Goal: Task Accomplishment & Management: Complete application form

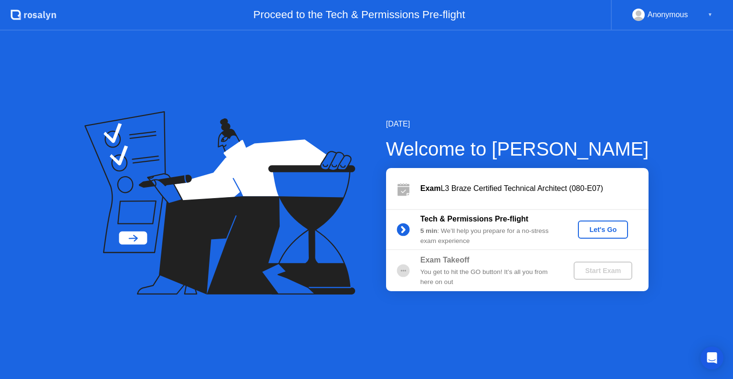
click at [590, 230] on div "Let's Go" at bounding box center [602, 230] width 42 height 8
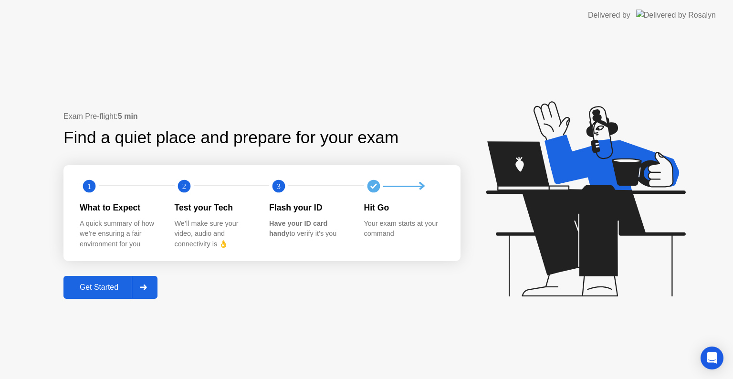
click at [93, 283] on div "Get Started" at bounding box center [98, 287] width 65 height 9
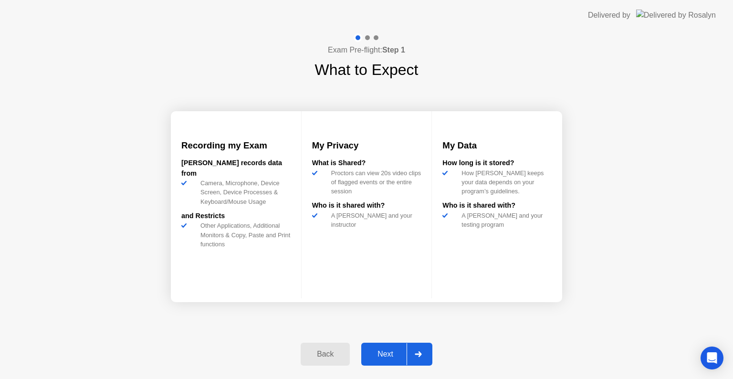
click at [376, 357] on div "Next" at bounding box center [385, 354] width 42 height 9
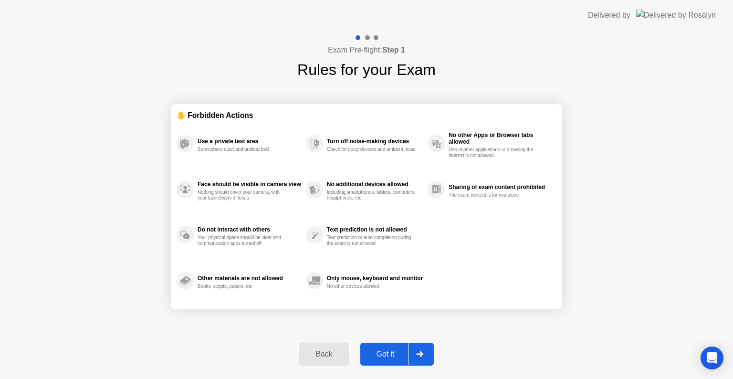
click at [378, 356] on div "Got it" at bounding box center [385, 354] width 45 height 9
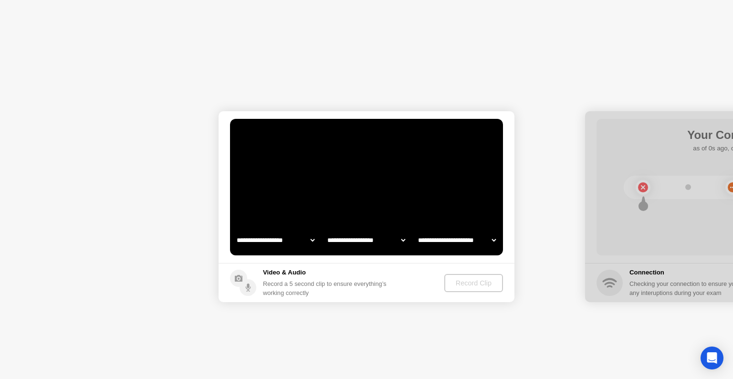
select select "**********"
select select "*******"
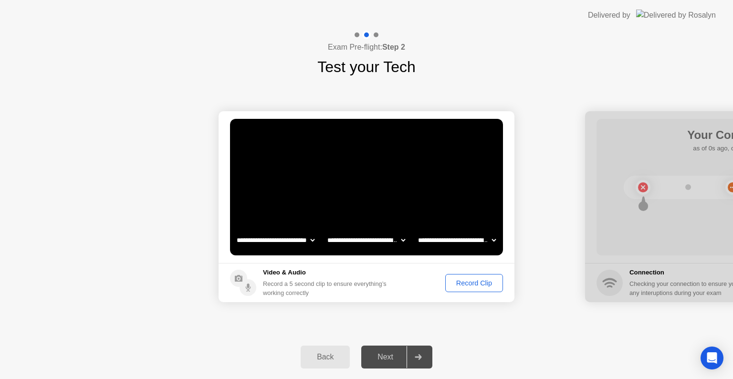
click at [474, 284] on div "Record Clip" at bounding box center [473, 283] width 51 height 8
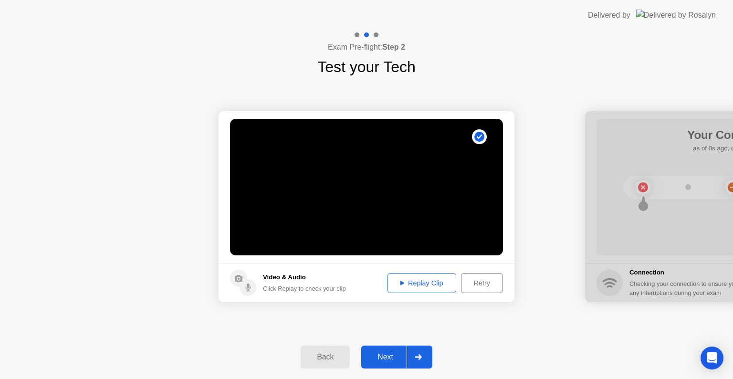
click at [422, 279] on div "Replay Clip" at bounding box center [422, 283] width 62 height 8
click at [397, 357] on div "Next" at bounding box center [385, 356] width 42 height 9
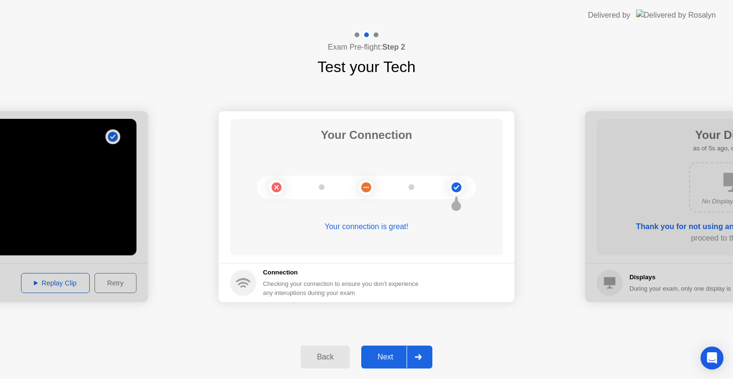
click at [397, 357] on div "Next" at bounding box center [385, 356] width 42 height 9
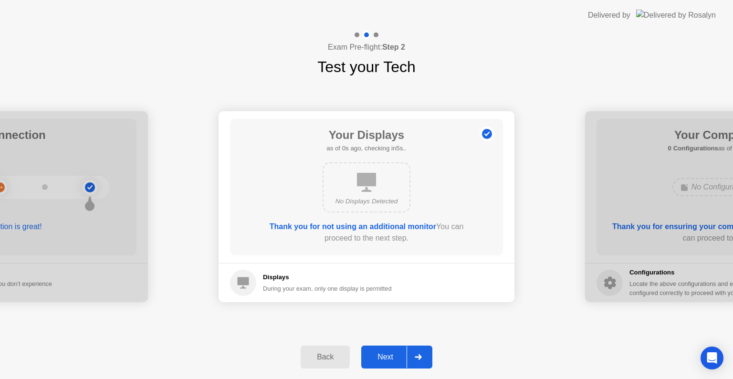
click at [397, 357] on div "Next" at bounding box center [385, 356] width 42 height 9
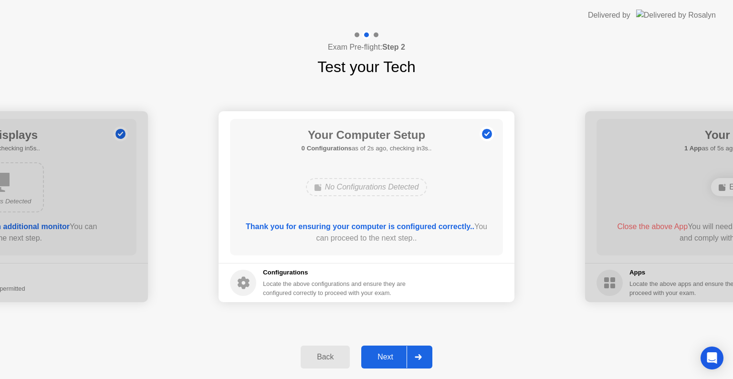
click at [397, 357] on div "Next" at bounding box center [385, 356] width 42 height 9
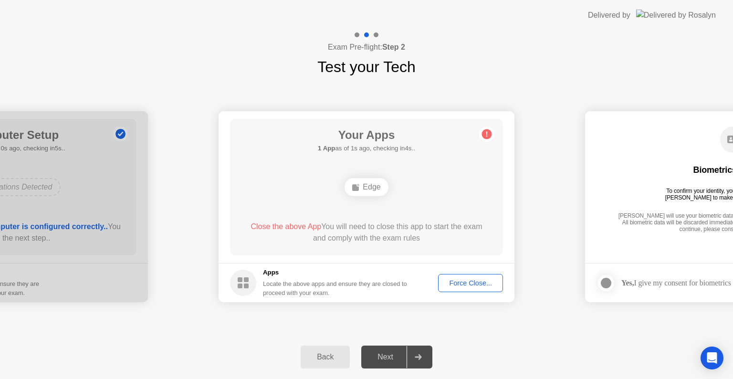
click at [369, 185] on div "Edge" at bounding box center [365, 187] width 43 height 18
click at [377, 360] on div "Next" at bounding box center [385, 356] width 42 height 9
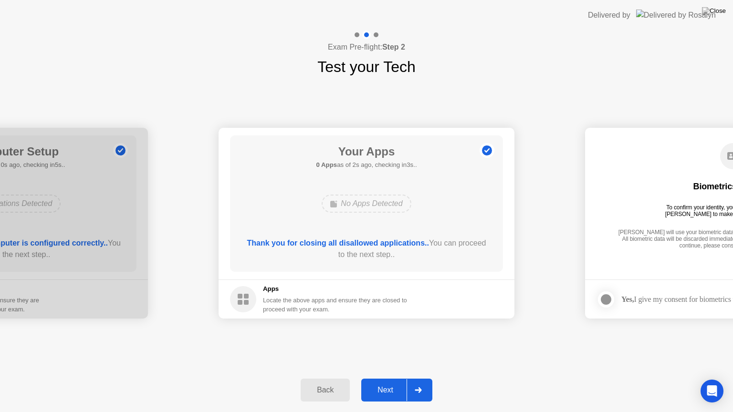
click at [383, 378] on div "Back Next" at bounding box center [366, 390] width 733 height 44
click at [384, 378] on button "Next" at bounding box center [396, 390] width 71 height 23
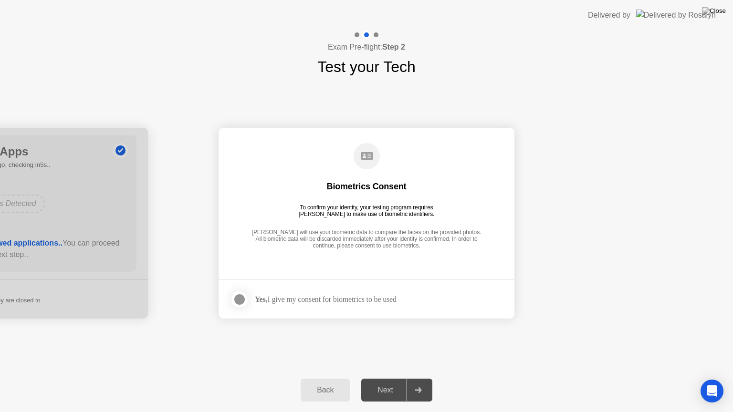
click at [384, 378] on div "Next" at bounding box center [385, 390] width 42 height 9
click at [241, 300] on div at bounding box center [239, 299] width 11 height 11
click at [383, 378] on div "Next" at bounding box center [385, 390] width 42 height 9
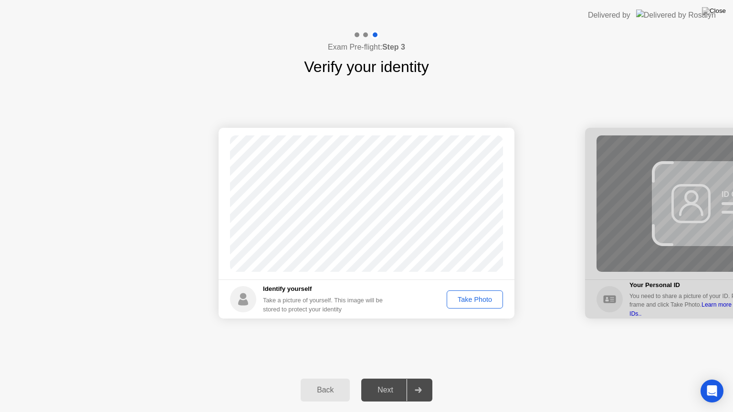
click at [467, 301] on div "Take Photo" at bounding box center [475, 300] width 50 height 8
click at [378, 378] on div "Next" at bounding box center [385, 390] width 42 height 9
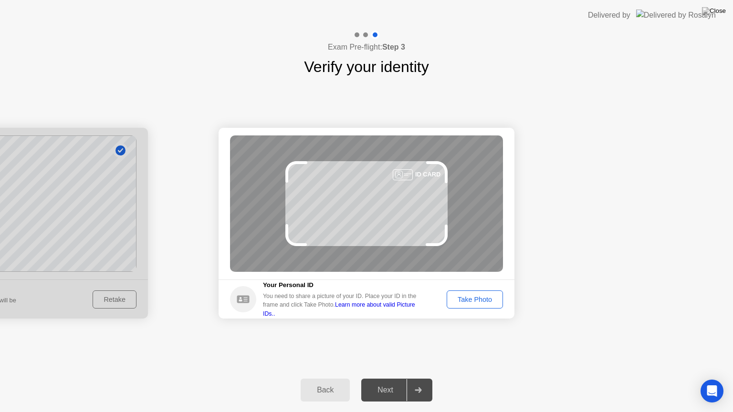
click at [474, 301] on div "Take Photo" at bounding box center [475, 300] width 50 height 8
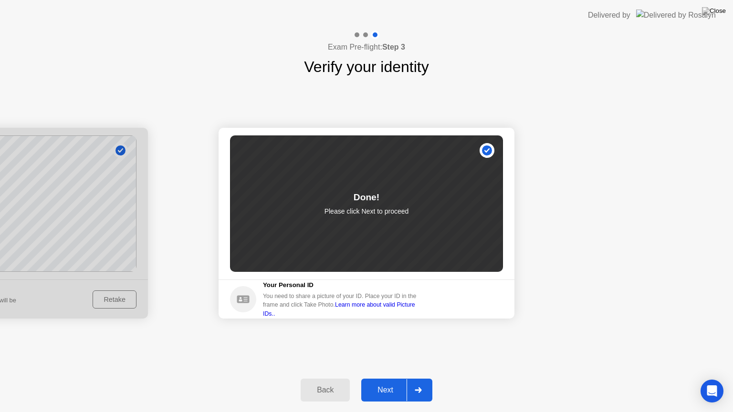
click at [401, 378] on button "Next" at bounding box center [396, 390] width 71 height 23
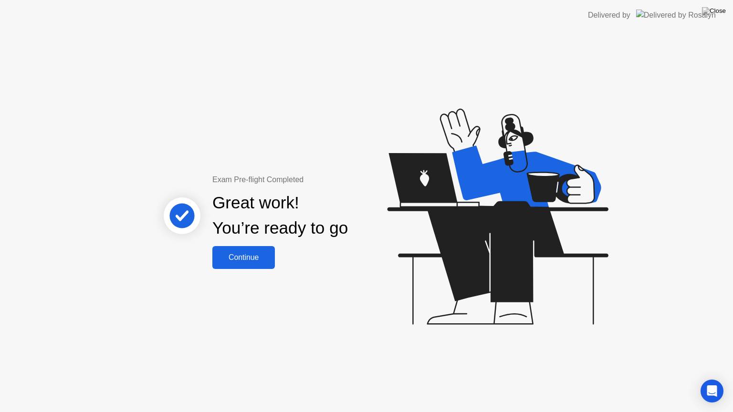
click at [242, 260] on div "Continue" at bounding box center [243, 257] width 57 height 9
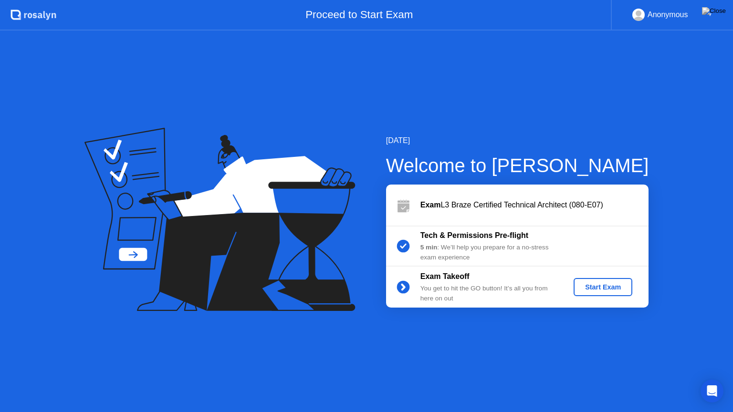
click at [591, 284] on div "Start Exam" at bounding box center [602, 287] width 51 height 8
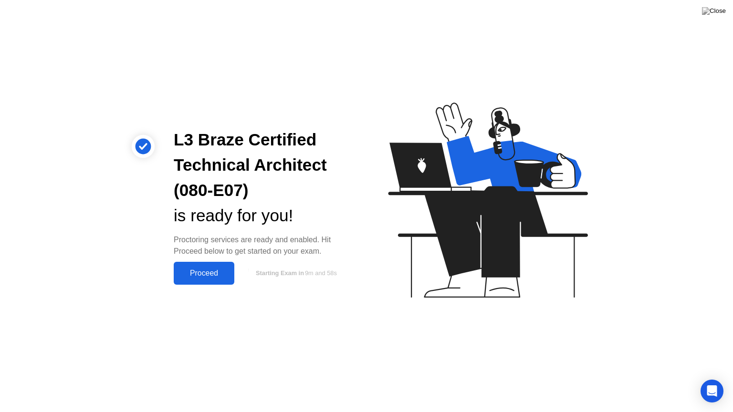
click at [207, 274] on div "Proceed" at bounding box center [203, 273] width 55 height 9
